Goal: Information Seeking & Learning: Understand process/instructions

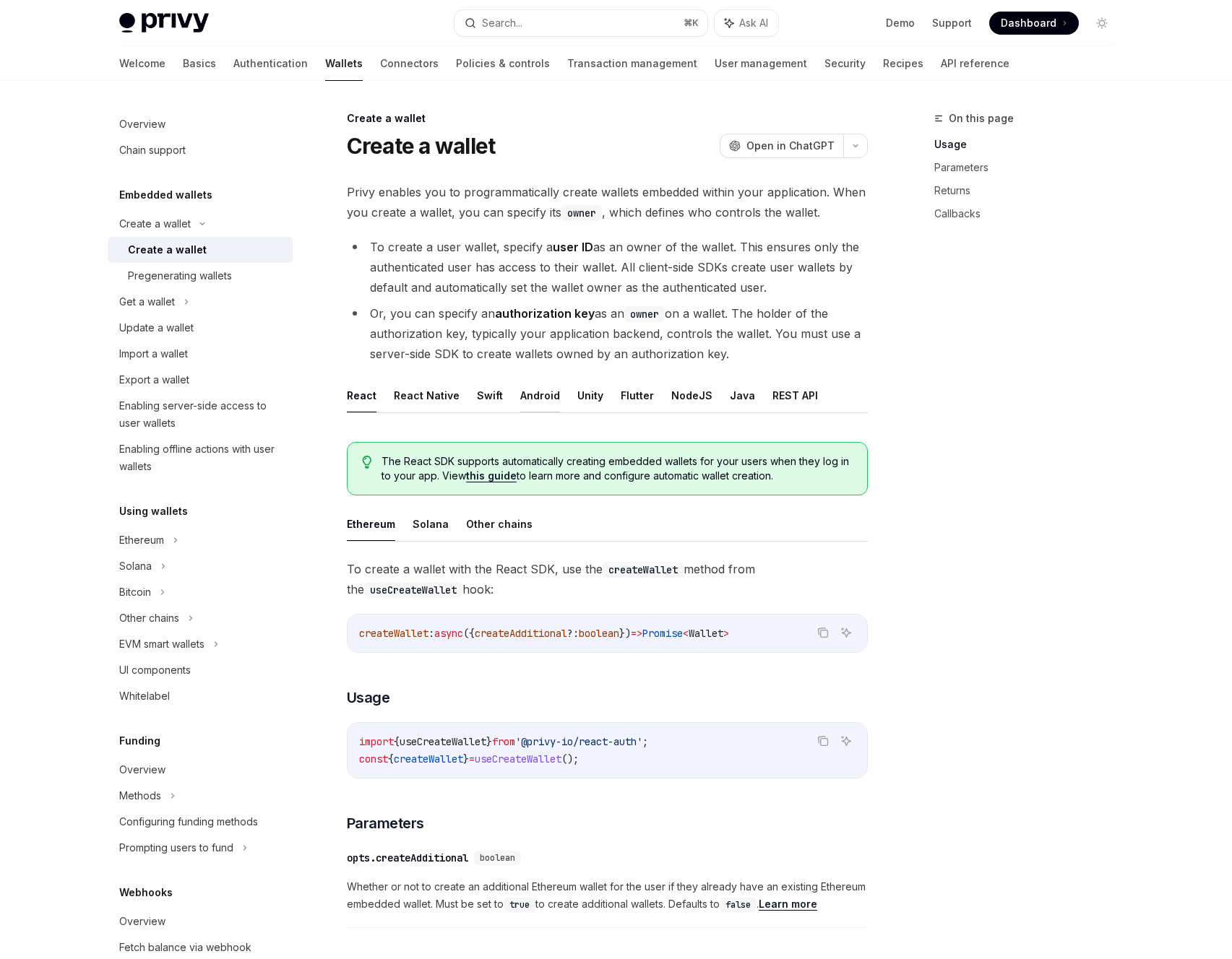
click at [537, 397] on button "Android" at bounding box center [540, 395] width 40 height 34
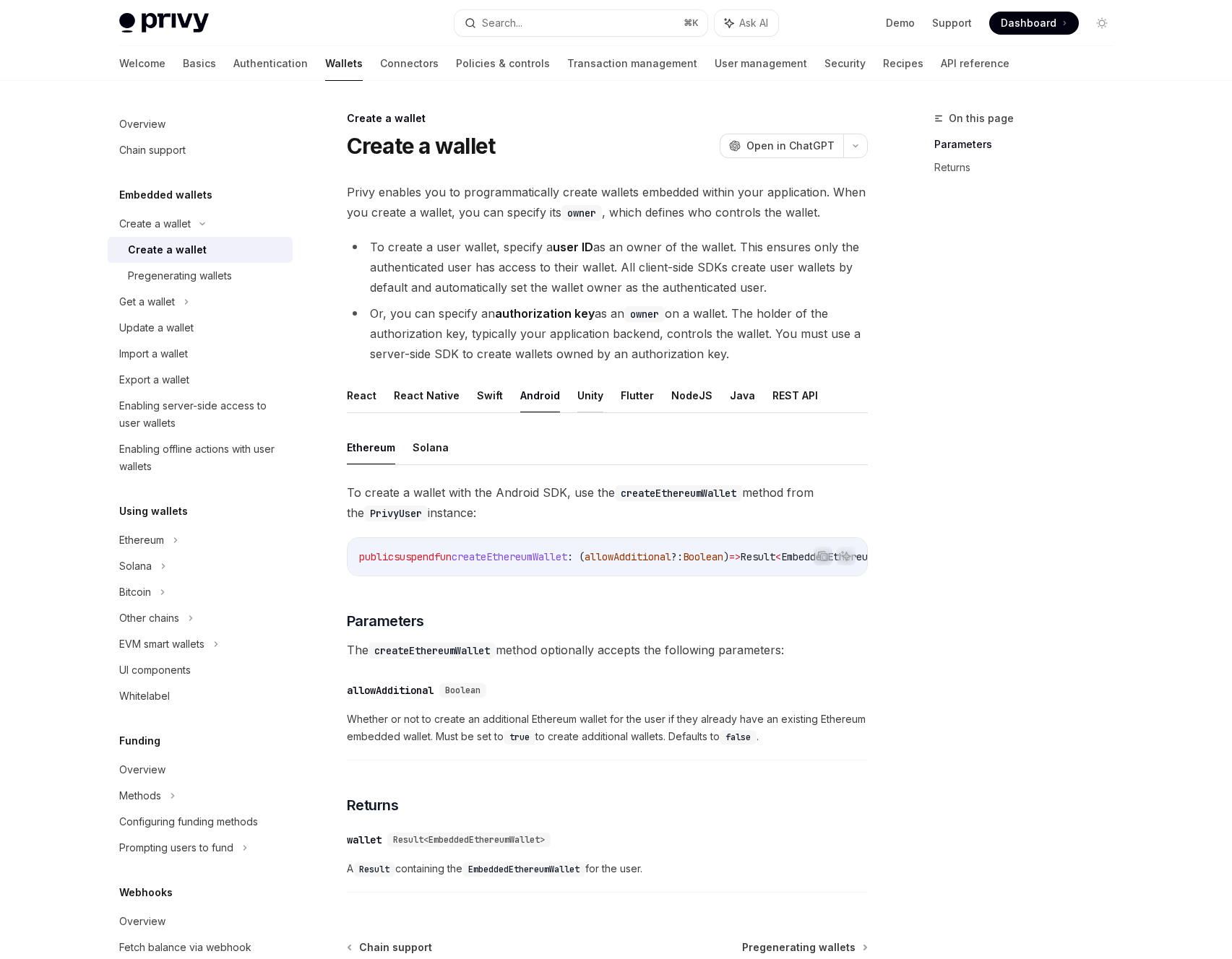
click at [583, 403] on button "Unity" at bounding box center [590, 395] width 26 height 34
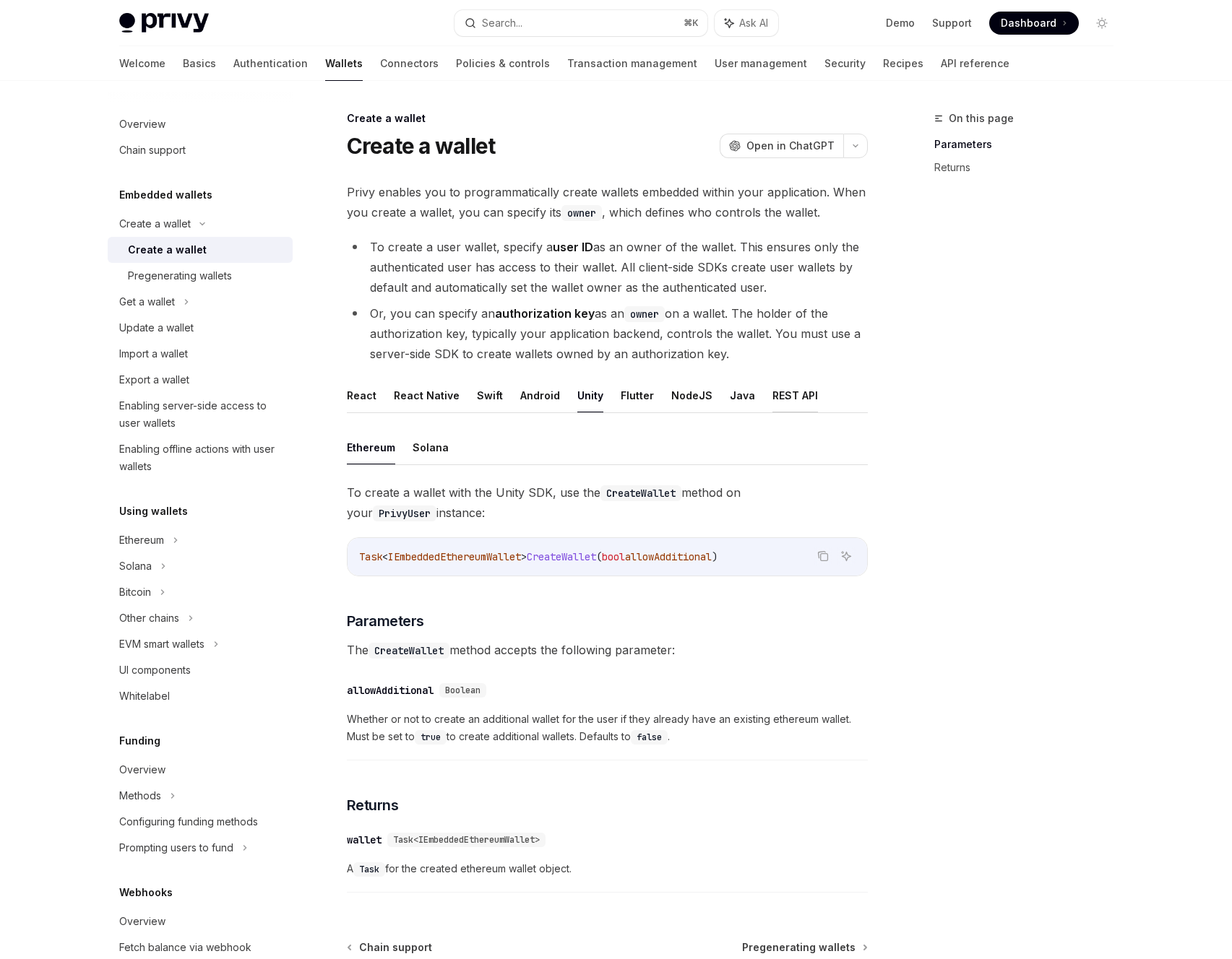
click at [787, 398] on button "REST API" at bounding box center [795, 395] width 45 height 34
type textarea "*"
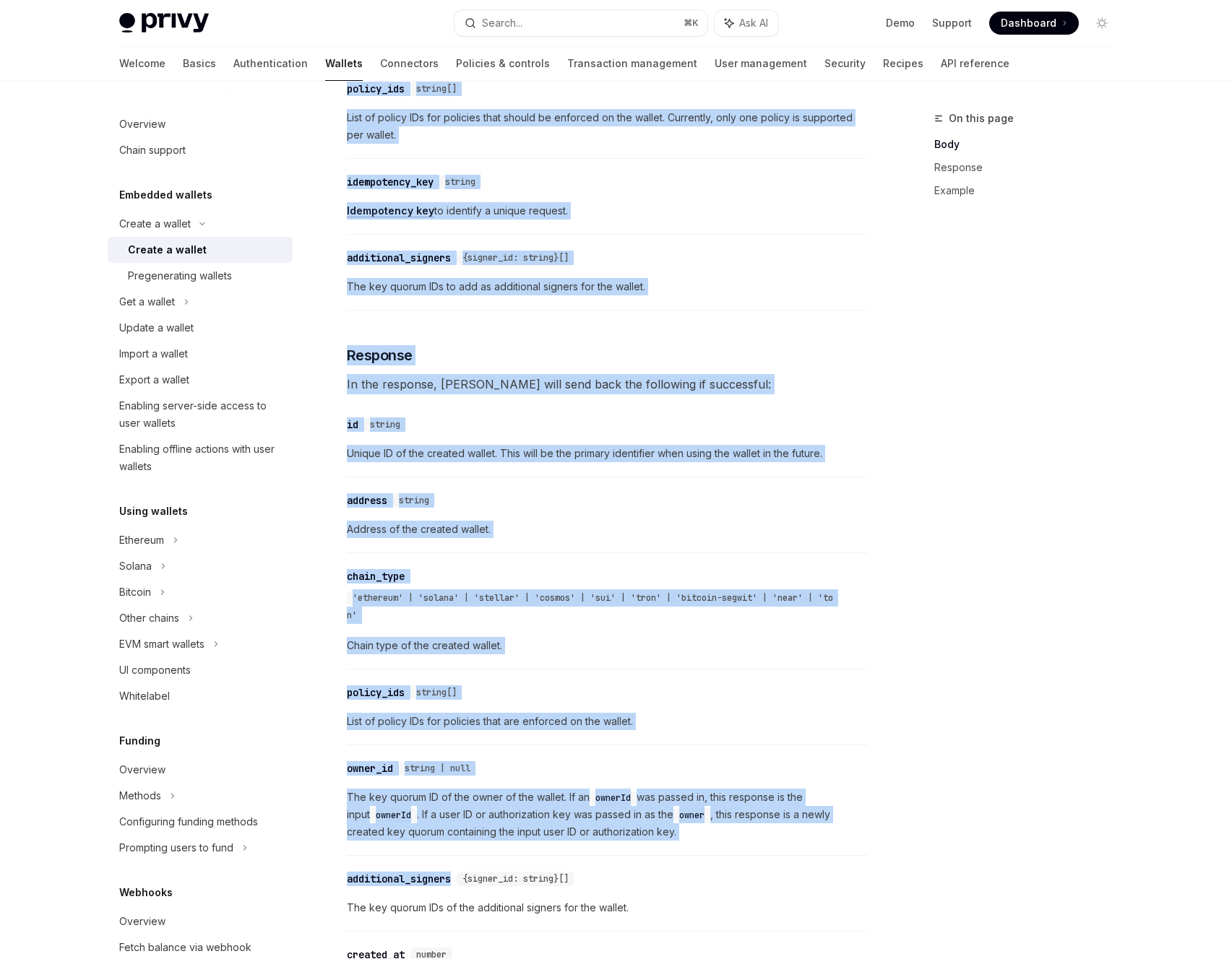
scroll to position [1174, 0]
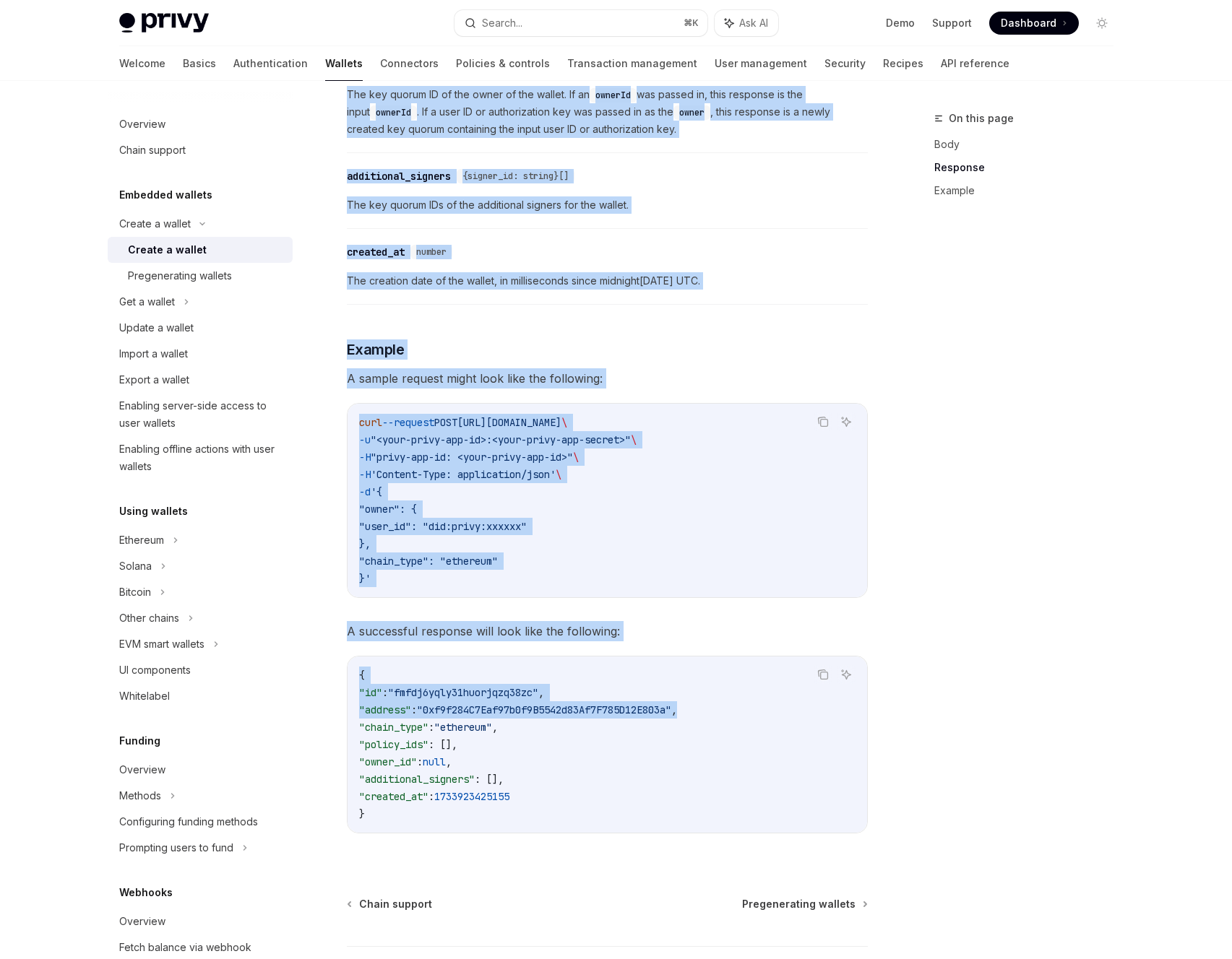
drag, startPoint x: 362, startPoint y: 272, endPoint x: 760, endPoint y: 709, distance: 591.1
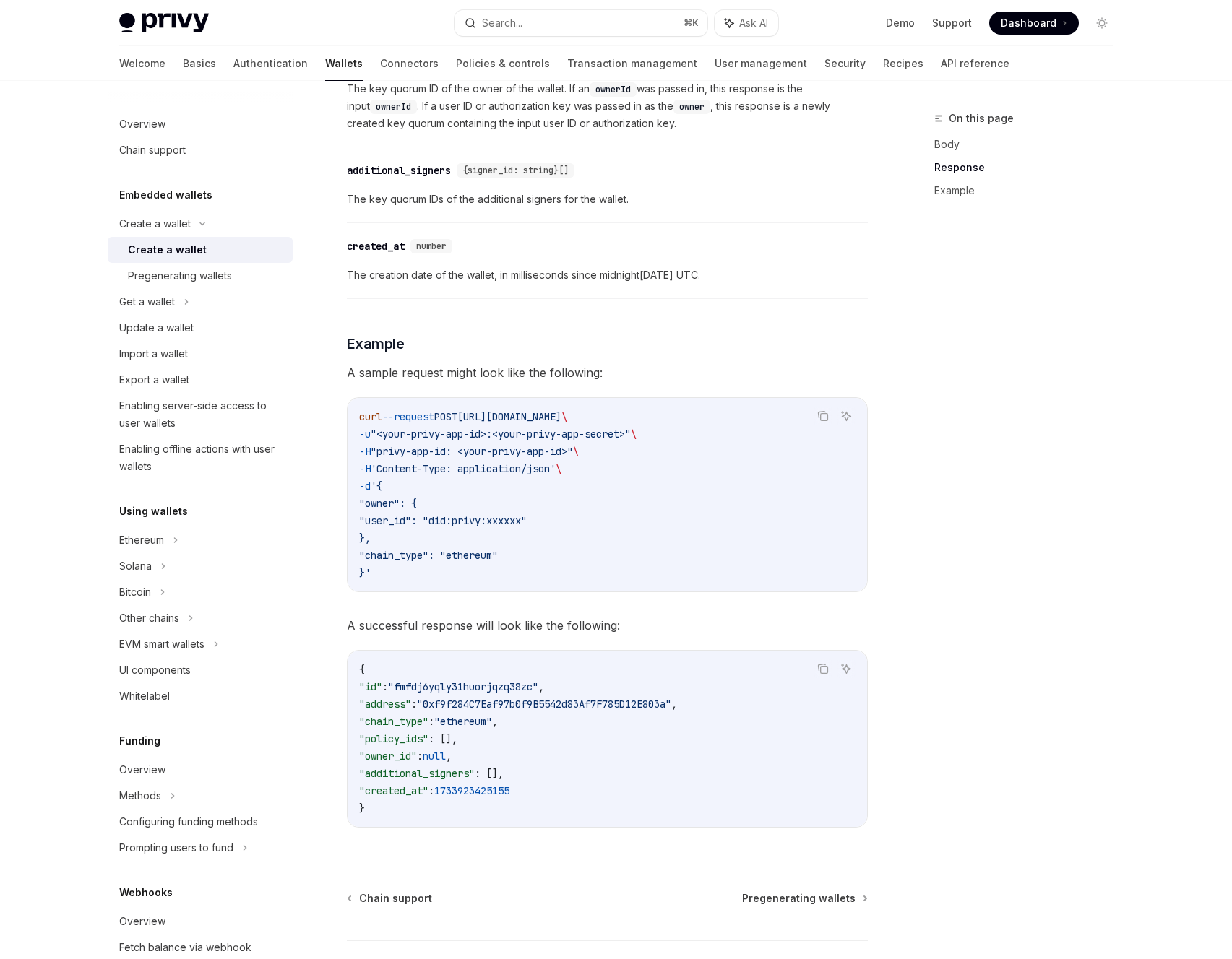
click at [768, 711] on code "{ "id" : "fmfdj6yqly31huorjqzq38zc" , "address" : "0xf9f284C7Eaf97b0f9B5542d83A…" at bounding box center [607, 740] width 496 height 156
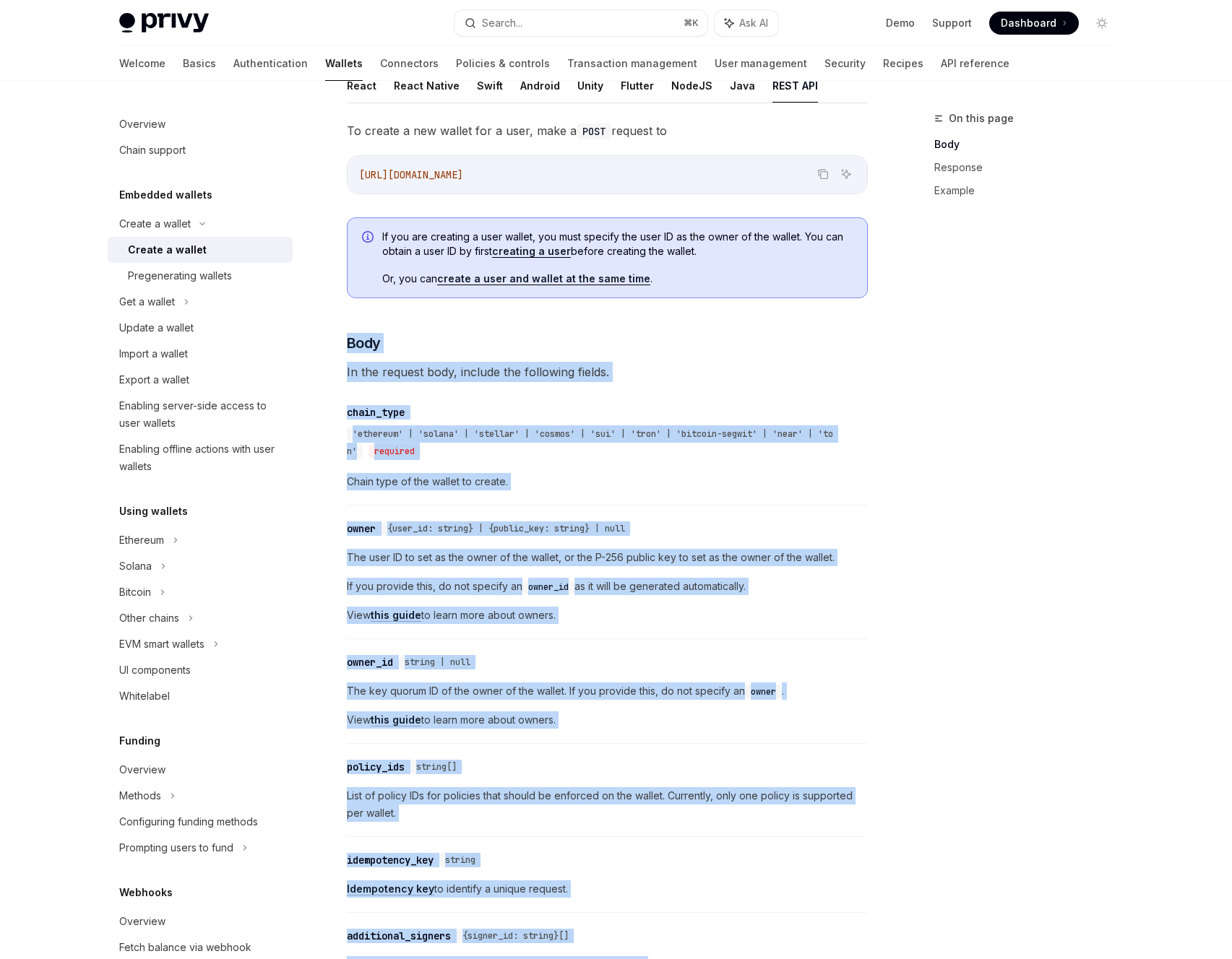
scroll to position [0, 0]
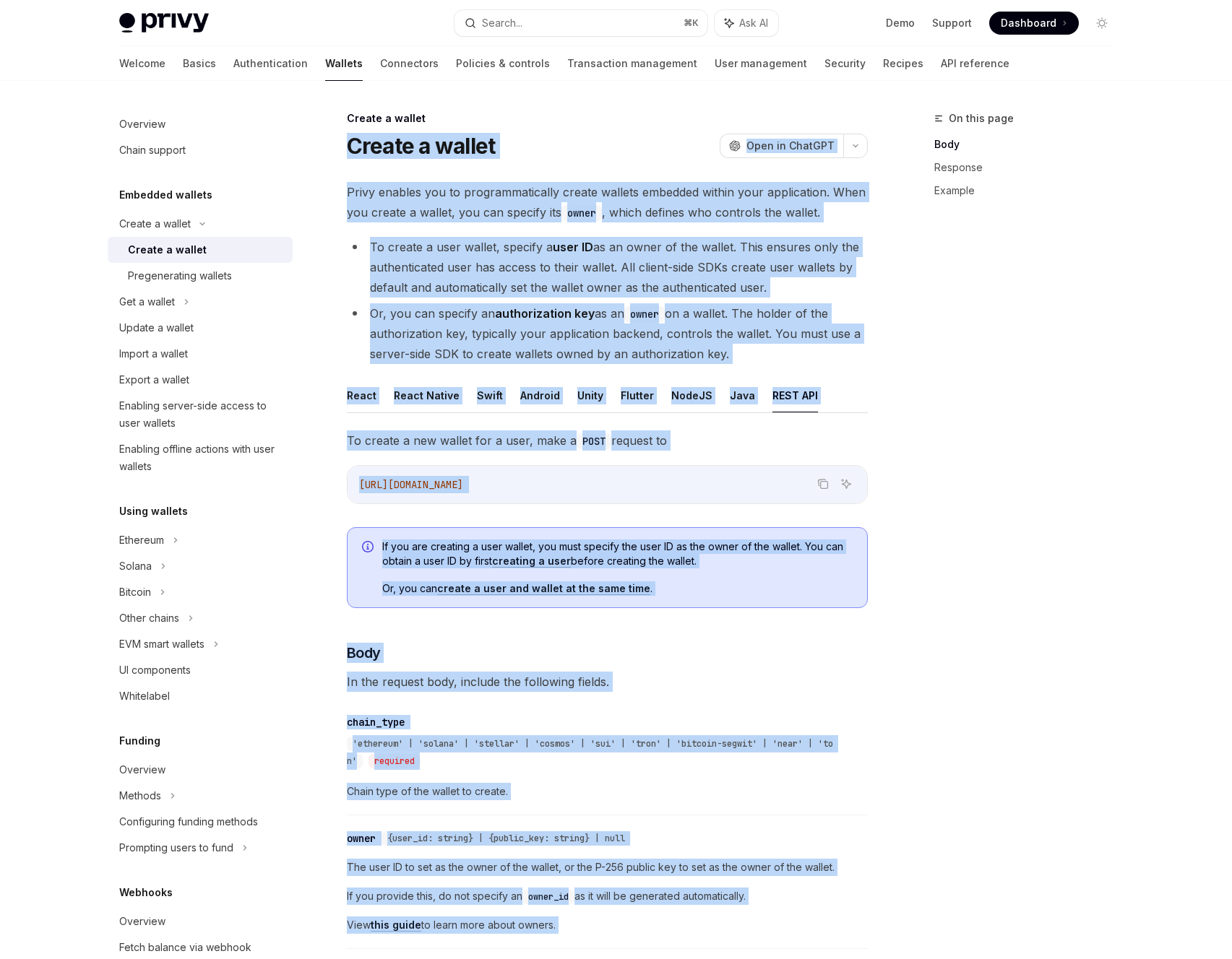
drag, startPoint x: 474, startPoint y: 708, endPoint x: 326, endPoint y: 128, distance: 598.6
copy div "Create a wallet OpenAI Open in ChatGPT OpenAI Open in ChatGPT Privy enables you…"
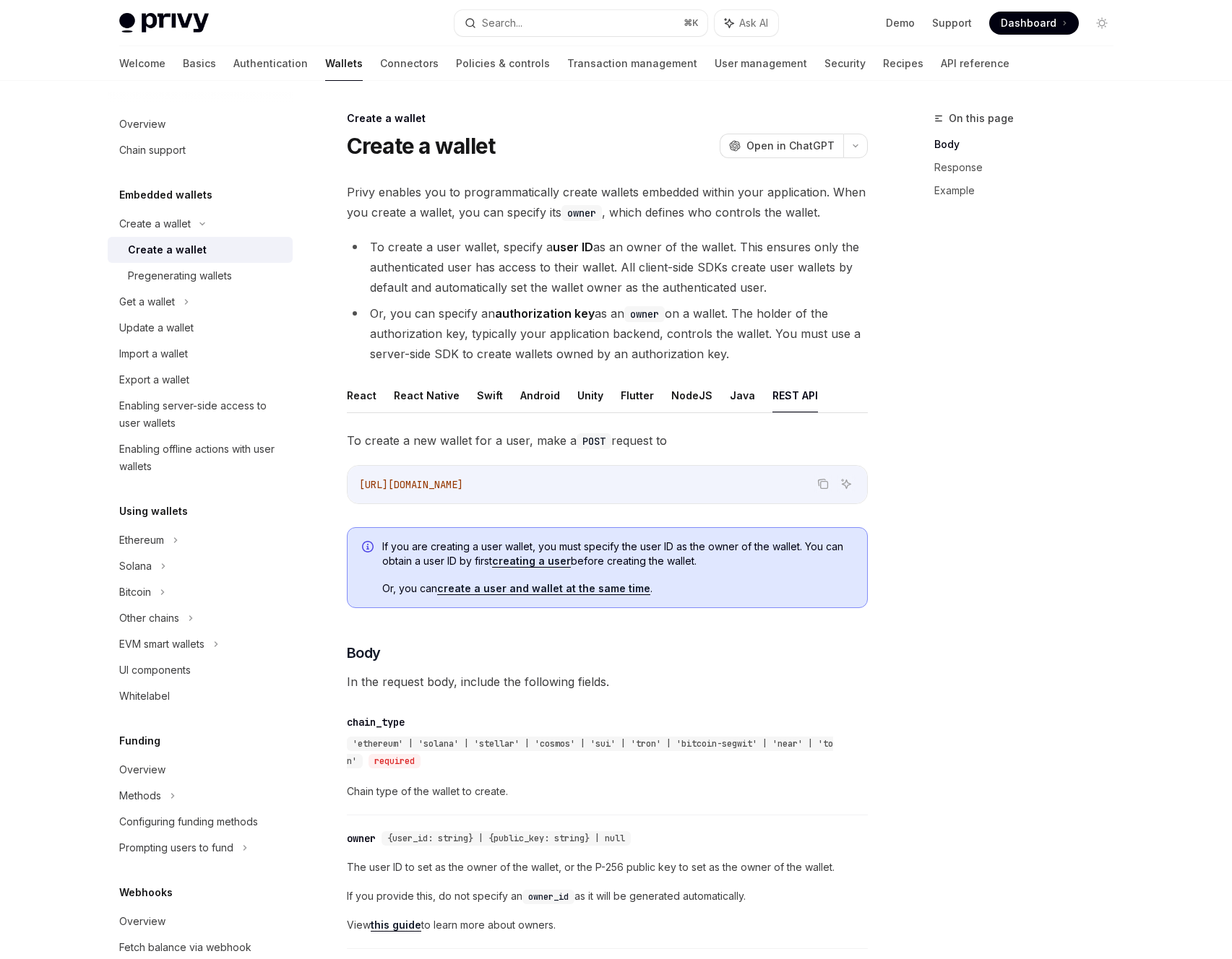
click at [972, 579] on div "On this page Body Response Example" at bounding box center [1015, 534] width 220 height 849
